Goal: Find specific page/section: Find specific page/section

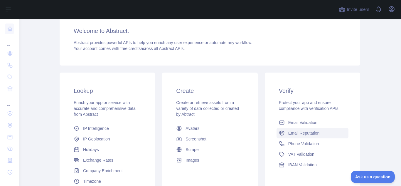
scroll to position [59, 0]
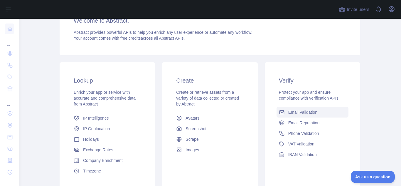
click at [301, 115] on span "Email Validation" at bounding box center [302, 112] width 29 height 6
